Goal: Information Seeking & Learning: Learn about a topic

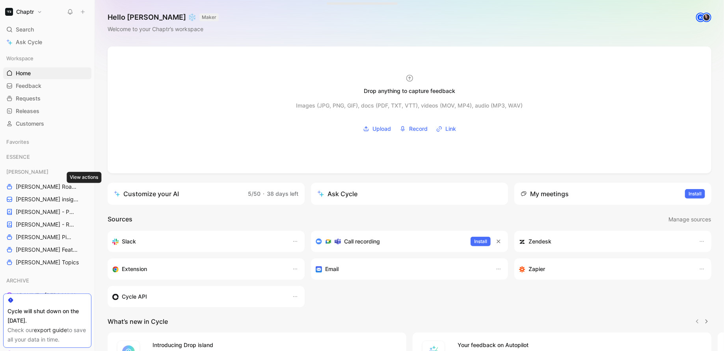
click at [50, 205] on div "[PERSON_NAME] Roadmap - open items [PERSON_NAME] insights [PERSON_NAME] - PLANN…" at bounding box center [47, 217] width 88 height 102
click at [42, 211] on span "[PERSON_NAME] - PLANNINGS" at bounding box center [43, 212] width 55 height 8
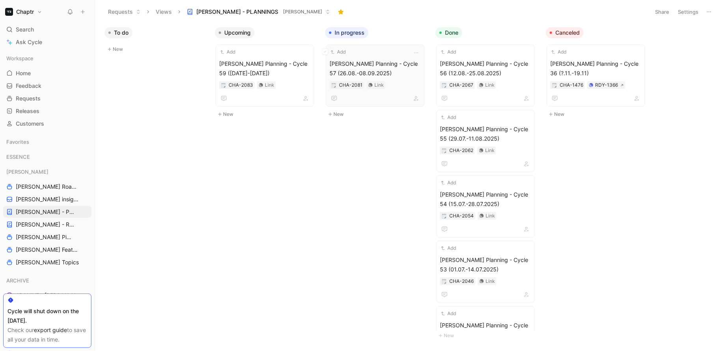
click at [335, 66] on span "Reedy Planning - Cycle 57 (26.08.-08.09.2025)" at bounding box center [374, 68] width 91 height 19
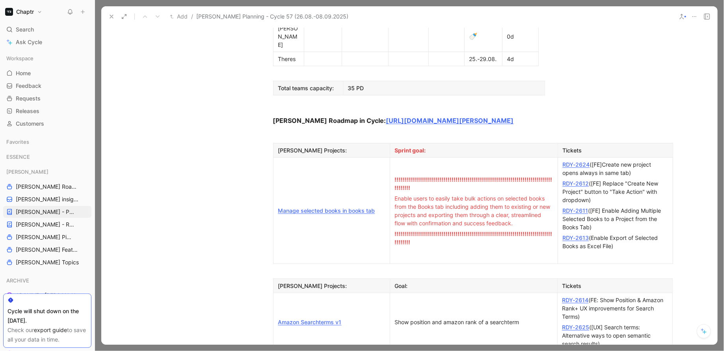
scroll to position [556, 0]
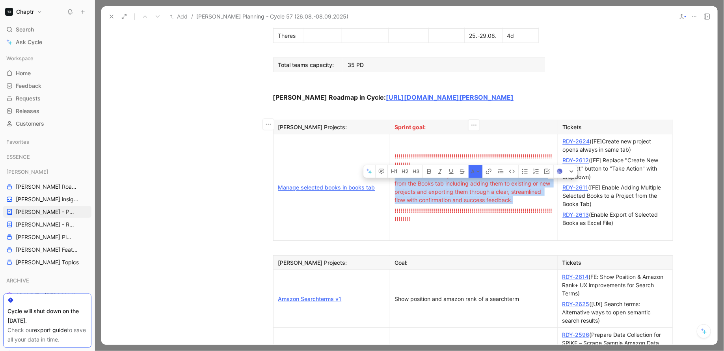
drag, startPoint x: 395, startPoint y: 111, endPoint x: 546, endPoint y: 136, distance: 153.7
click at [546, 171] on div "Enable users to easily take bulk actions on selected books from the Books tab i…" at bounding box center [474, 187] width 158 height 33
copy span "Enable users to easily take bulk actions on selected books from the Books tab i…"
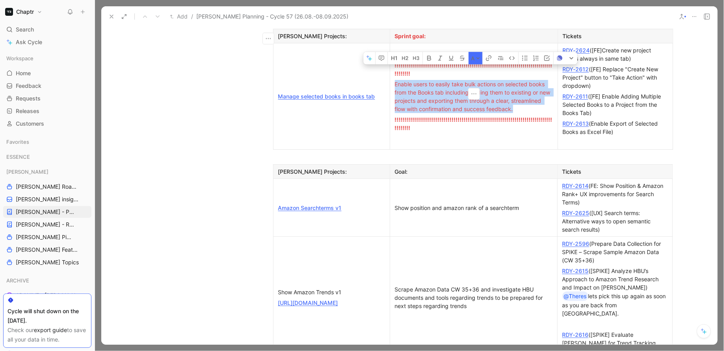
scroll to position [653, 0]
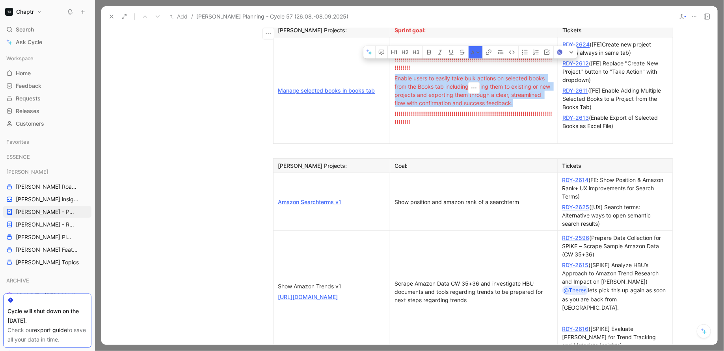
click at [382, 173] on td "Amazon Searchterms v1" at bounding box center [331, 202] width 117 height 58
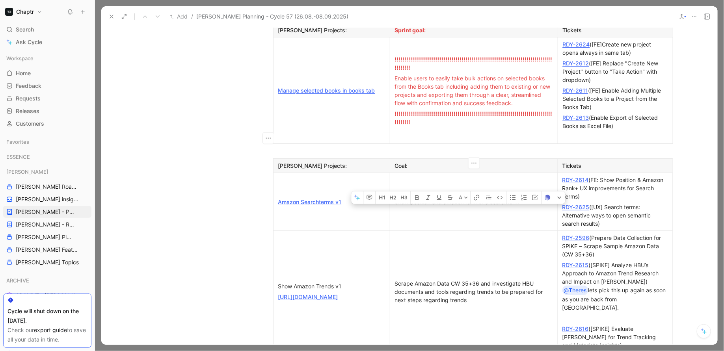
drag, startPoint x: 395, startPoint y: 137, endPoint x: 526, endPoint y: 139, distance: 130.8
click at [526, 198] on div "Show position and amazon rank of a searchterm" at bounding box center [474, 202] width 158 height 8
copy div "Show position and amazon rank of a searchterm"
copy link
click at [334, 294] on link "https://linear.app/chaptr/project/show-amazon-trends-v1-1ef5b18d79b2/overview" at bounding box center [308, 297] width 60 height 7
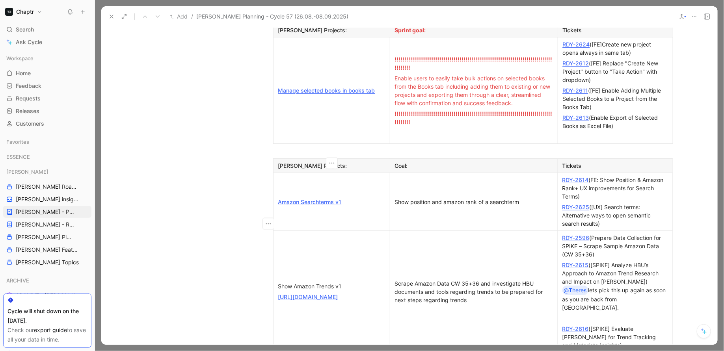
click at [328, 198] on div "Amazon Searchterms v1" at bounding box center [331, 202] width 107 height 8
click at [326, 199] on link "Amazon Searchterms v1" at bounding box center [309, 202] width 63 height 7
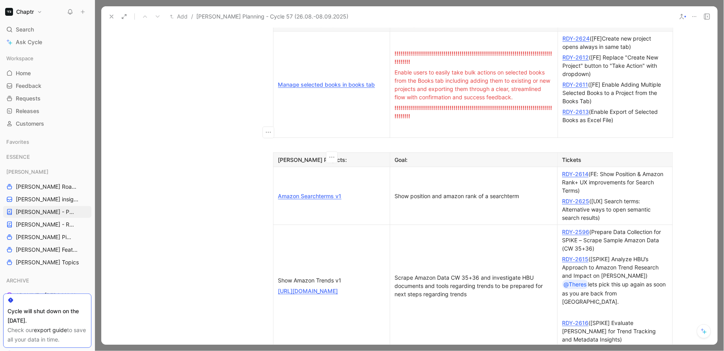
scroll to position [660, 0]
click at [355, 351] on link "BISAC - Custom model experiment" at bounding box center [323, 356] width 90 height 7
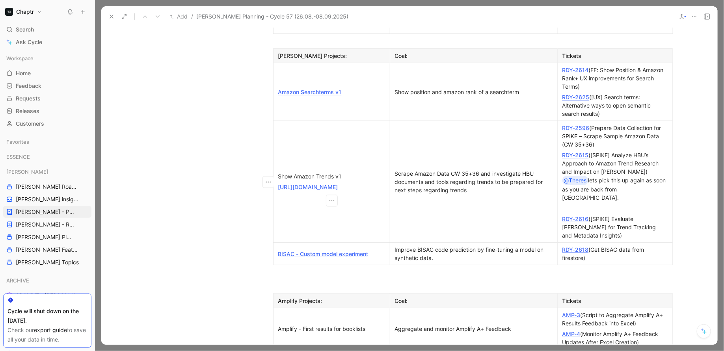
scroll to position [764, 0]
click at [574, 310] on link "AMP-3" at bounding box center [571, 313] width 18 height 7
click at [571, 329] on link "AMP-4" at bounding box center [571, 332] width 18 height 7
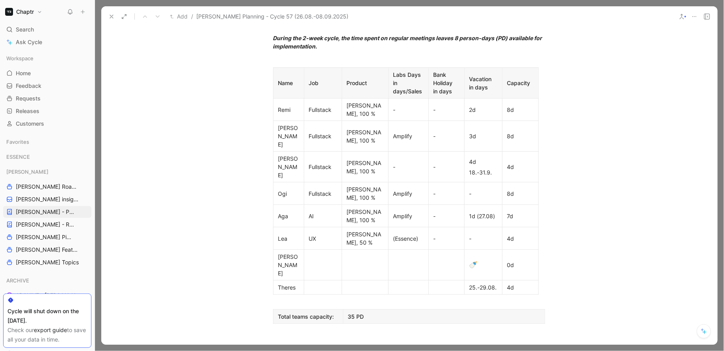
scroll to position [292, 0]
